Goal: Find specific page/section: Find specific page/section

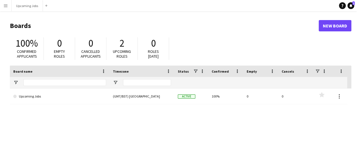
click at [9, 7] on button "Menu" at bounding box center [5, 5] width 11 height 11
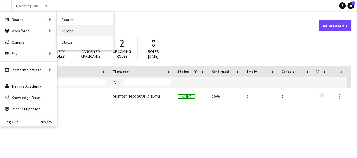
click at [70, 29] on link "All jobs" at bounding box center [85, 30] width 57 height 11
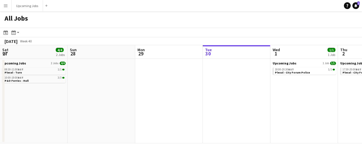
scroll to position [0, 135]
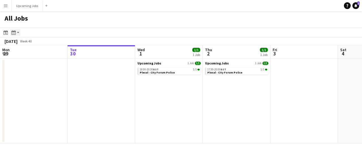
click at [15, 33] on icon "Month view / Day view" at bounding box center [13, 32] width 5 height 5
click at [0, 33] on app-toolbar "Date picker [DATE] [DATE] [DATE] M [DATE] T [DATE] W [DATE] T [DATE] F [DATE] S…" at bounding box center [181, 33] width 362 height 10
click at [3, 33] on div "Date picker" at bounding box center [5, 32] width 7 height 7
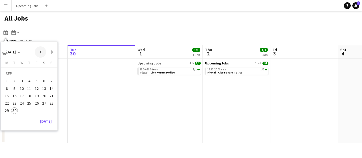
click at [39, 51] on span "Previous month" at bounding box center [40, 51] width 11 height 11
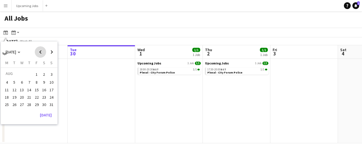
click at [39, 51] on span "Previous month" at bounding box center [40, 51] width 11 height 11
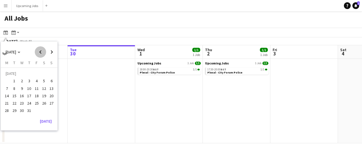
click at [39, 51] on span "Previous month" at bounding box center [40, 51] width 11 height 11
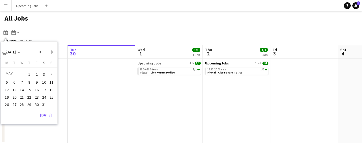
click at [31, 103] on span "29" at bounding box center [29, 104] width 7 height 7
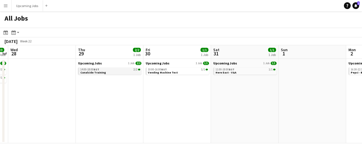
click at [107, 71] on link "14:00-18:00 BST 2/2 Canalside Training" at bounding box center [110, 71] width 60 height 6
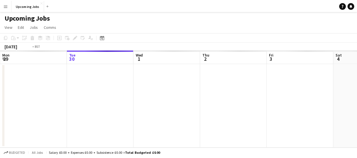
scroll to position [0, 194]
